Goal: Complete application form: Complete application form

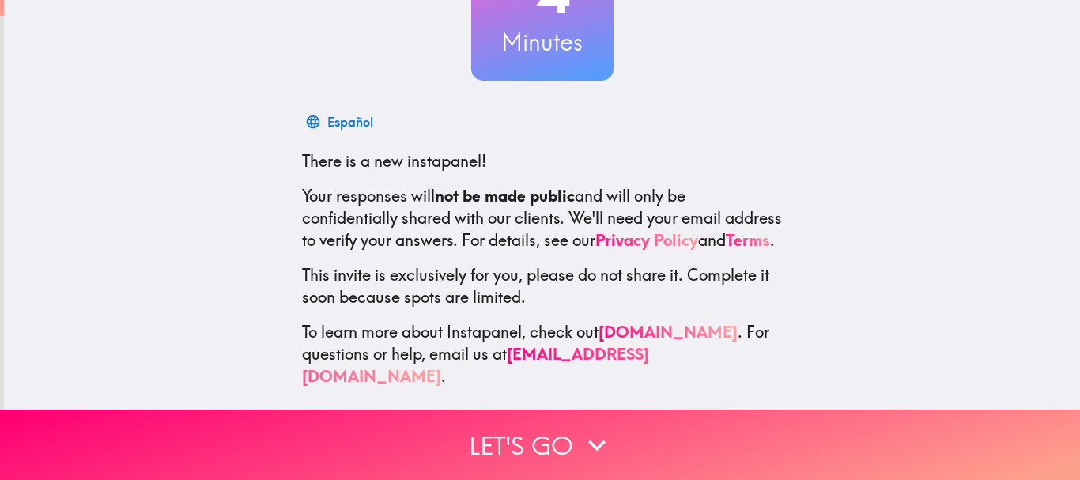
scroll to position [178, 0]
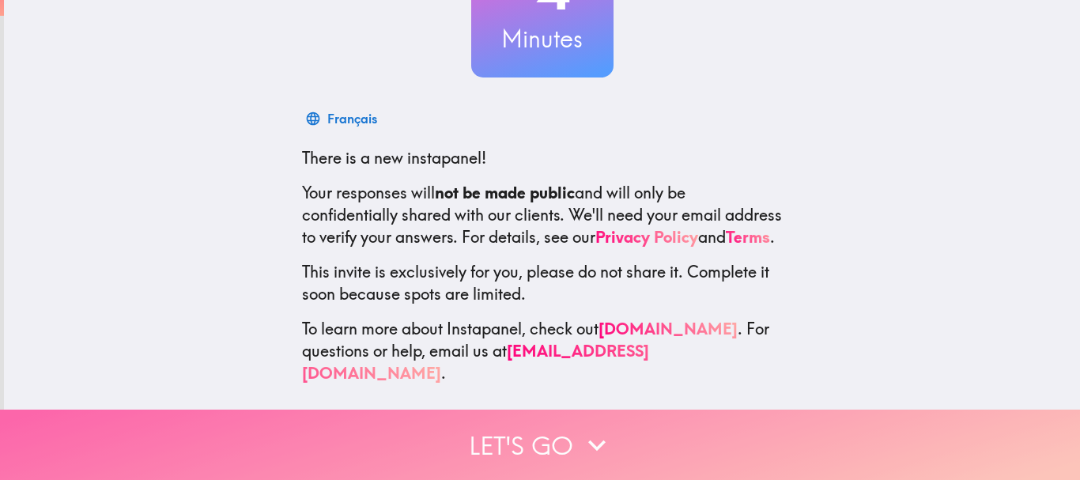
click at [553, 439] on button "Let's go" at bounding box center [540, 445] width 1080 height 70
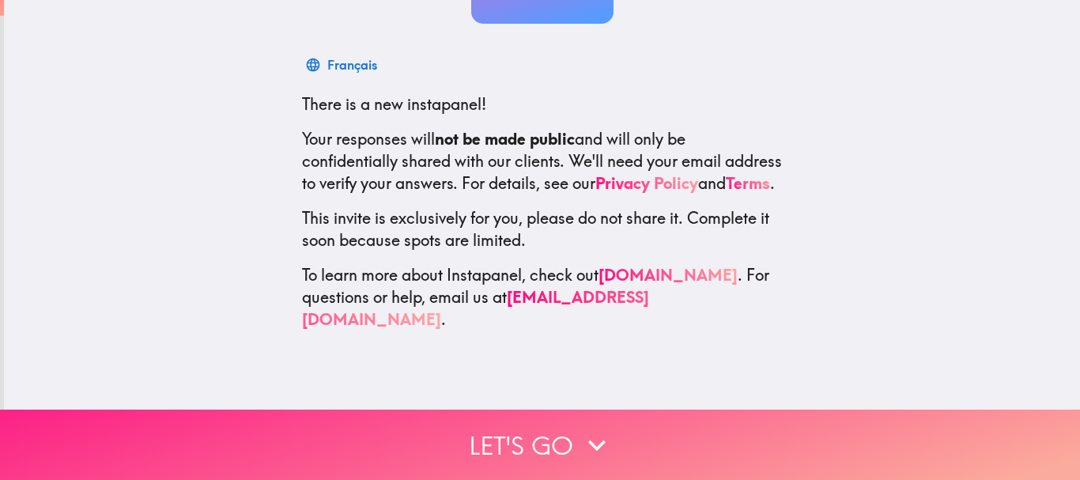
scroll to position [0, 0]
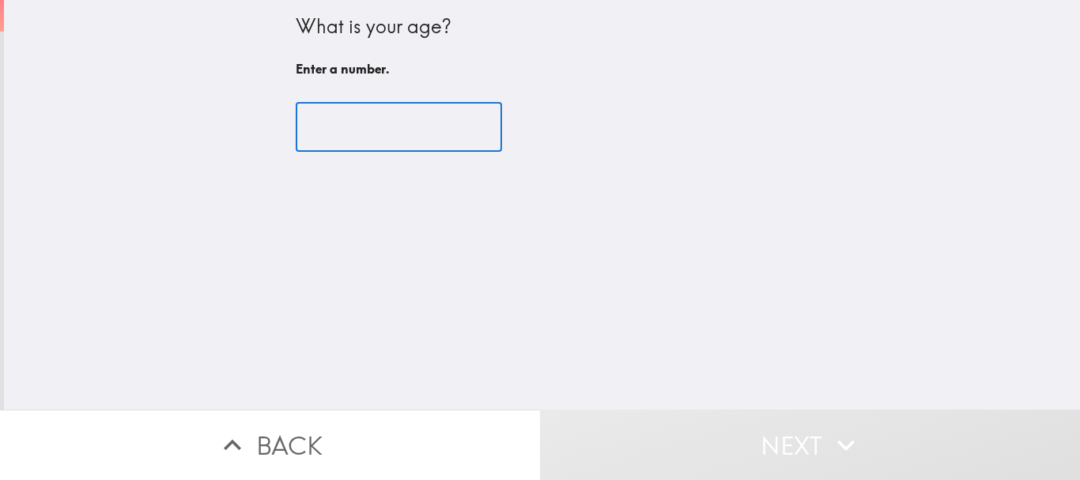
click at [331, 119] on input "number" at bounding box center [399, 127] width 206 height 49
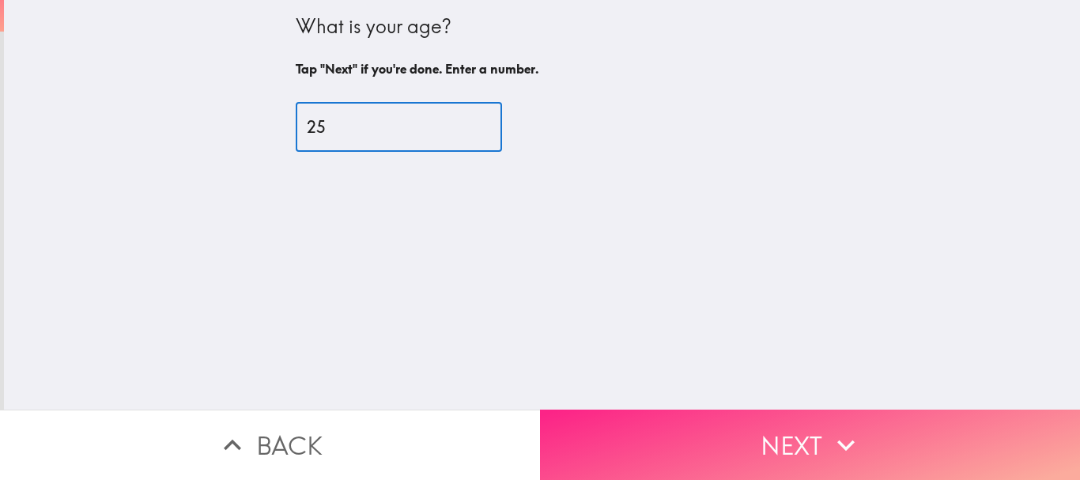
type input "25"
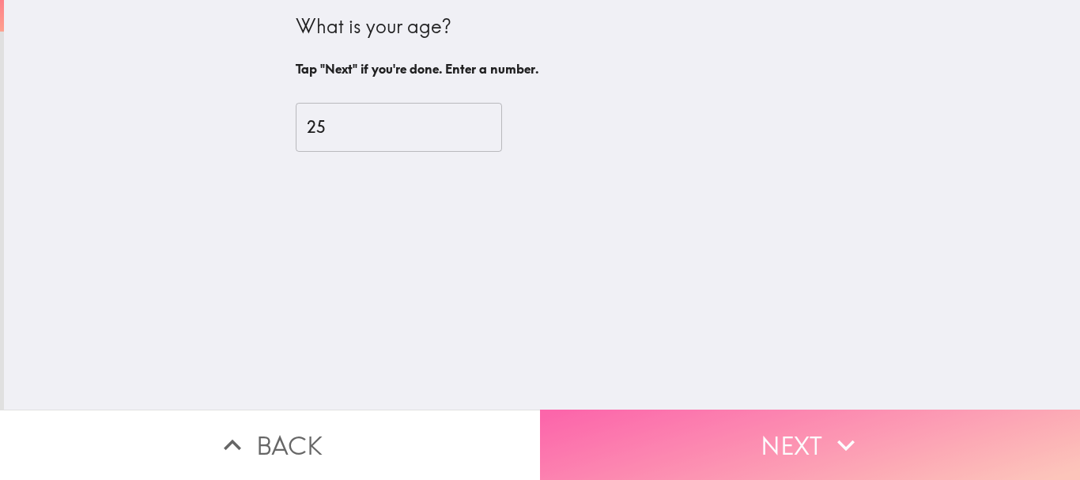
click at [707, 425] on button "Next" at bounding box center [810, 445] width 540 height 70
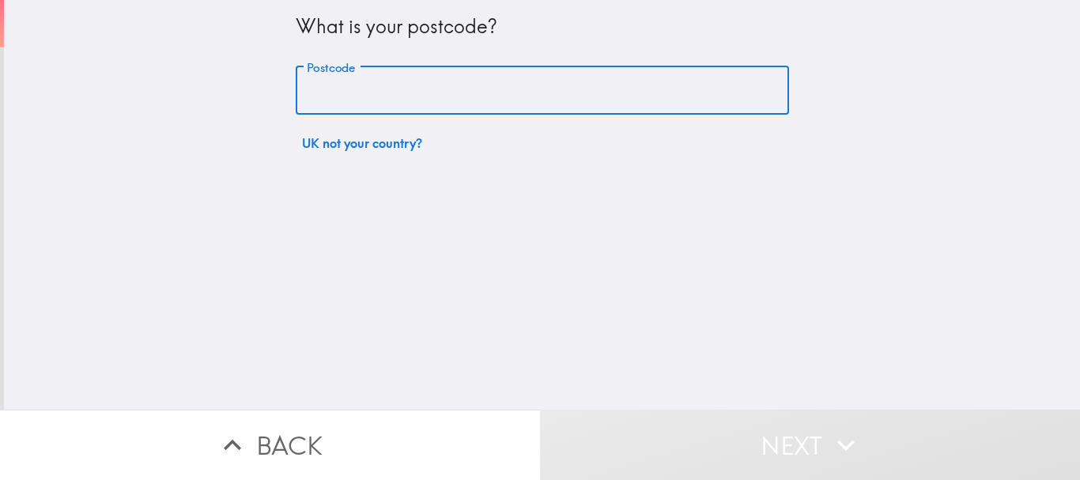
click at [478, 107] on input "Postcode" at bounding box center [543, 90] width 494 height 49
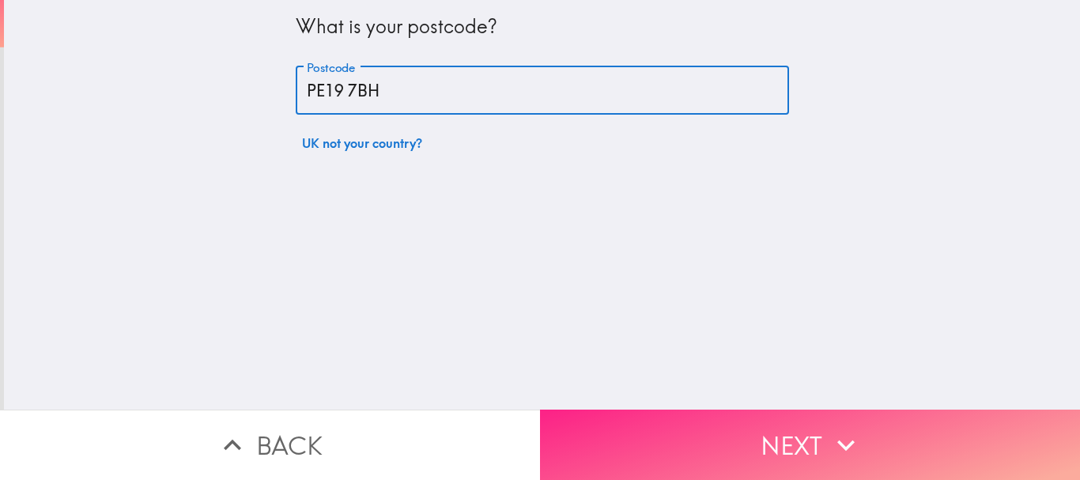
type input "PE19 7BH"
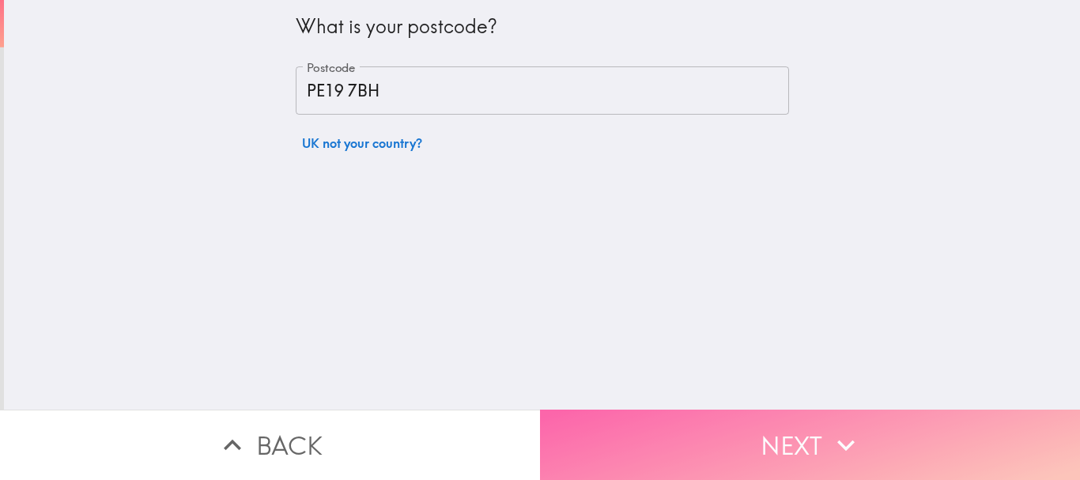
click at [667, 432] on button "Next" at bounding box center [810, 445] width 540 height 70
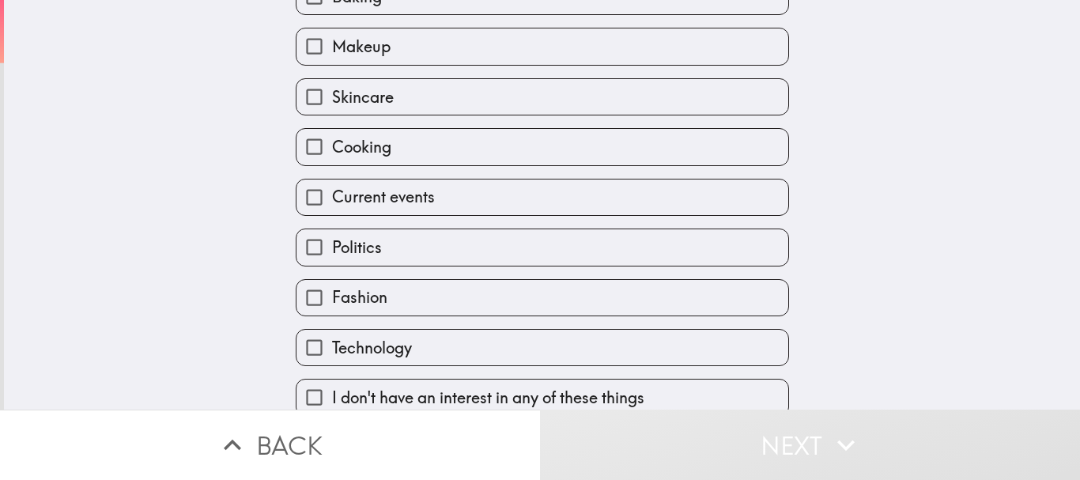
scroll to position [125, 0]
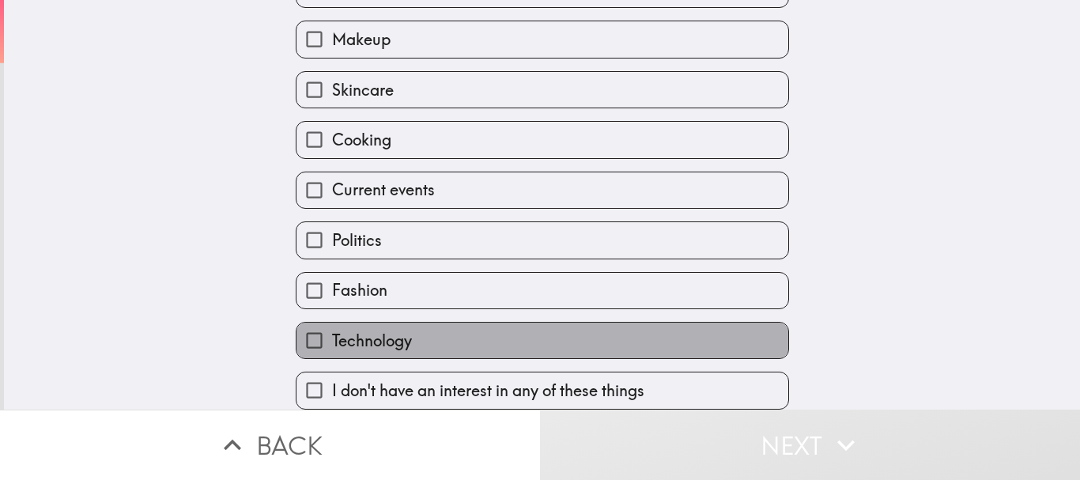
click at [497, 323] on label "Technology" at bounding box center [543, 341] width 492 height 36
click at [332, 323] on input "Technology" at bounding box center [315, 341] width 36 height 36
checkbox input "true"
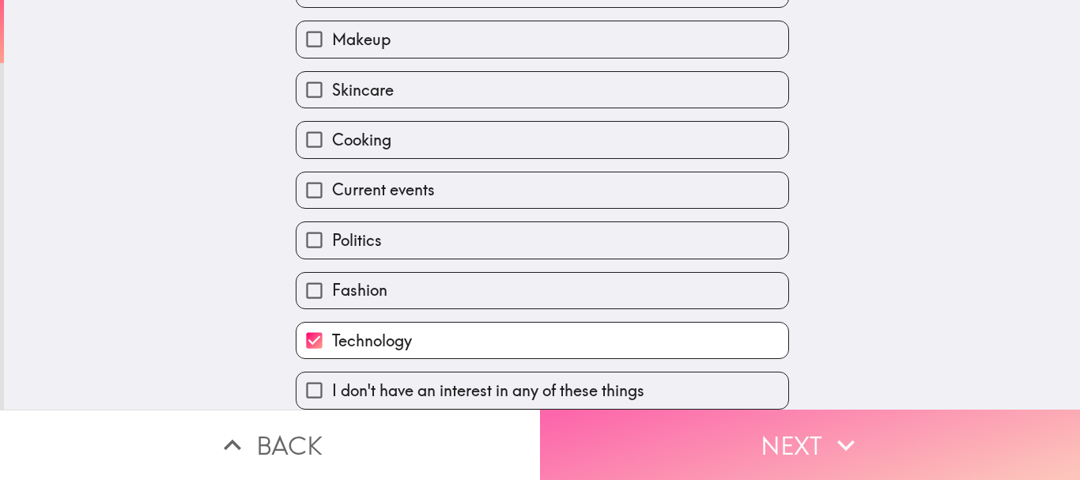
click at [764, 414] on button "Next" at bounding box center [810, 445] width 540 height 70
